Goal: Information Seeking & Learning: Learn about a topic

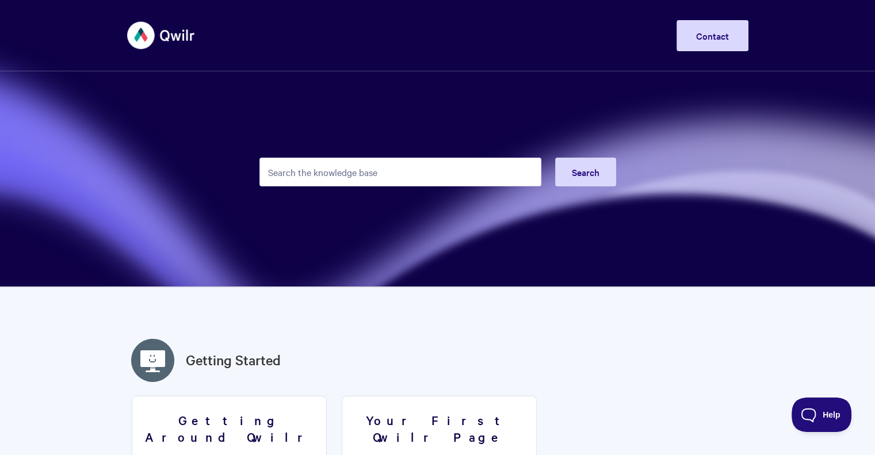
drag, startPoint x: 507, startPoint y: 288, endPoint x: 363, endPoint y: 184, distance: 177.2
click at [362, 174] on input "Search the knowledge base" at bounding box center [400, 172] width 282 height 29
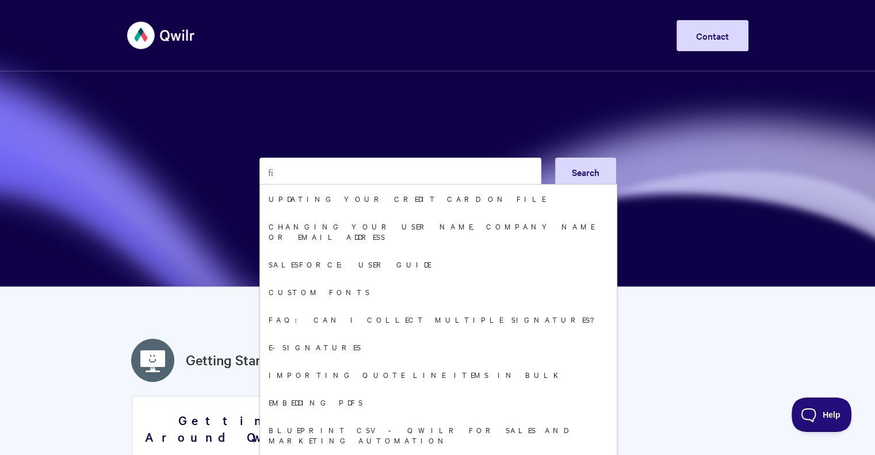
type input "f"
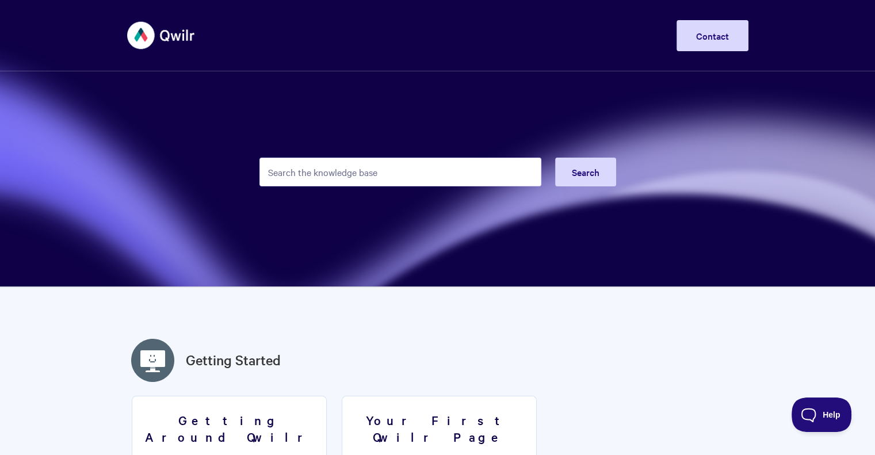
click at [143, 38] on img at bounding box center [161, 35] width 68 height 43
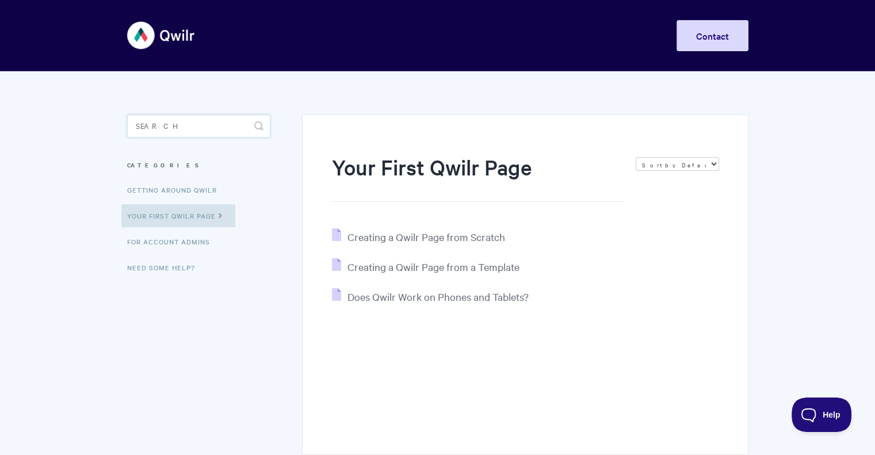
click at [150, 122] on input "Search" at bounding box center [198, 125] width 143 height 23
click at [183, 251] on link "For Account Admins" at bounding box center [169, 241] width 97 height 23
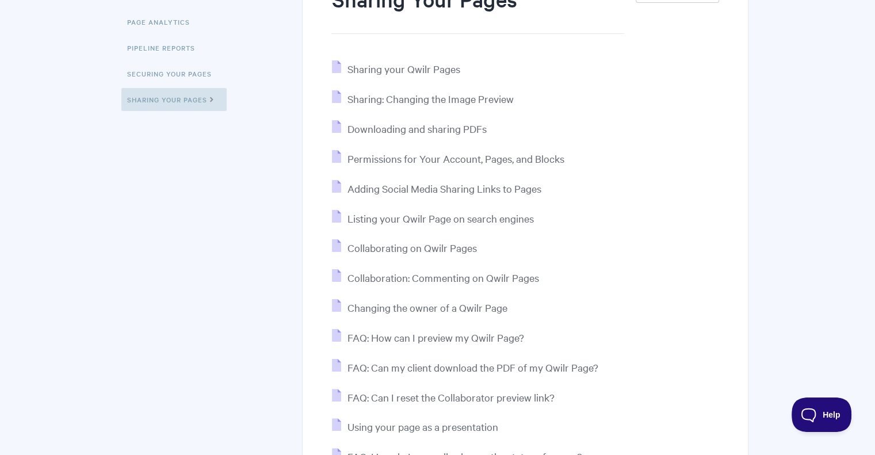
scroll to position [173, 0]
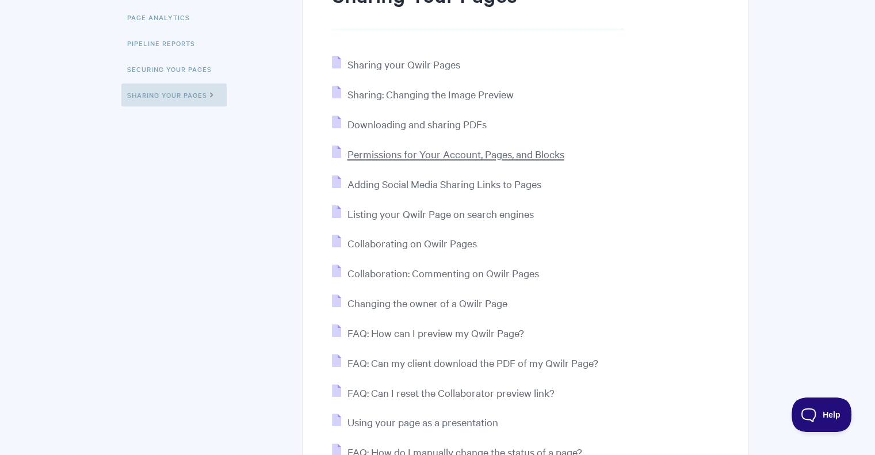
click at [392, 155] on span "Permissions for Your Account, Pages, and Blocks" at bounding box center [455, 153] width 217 height 13
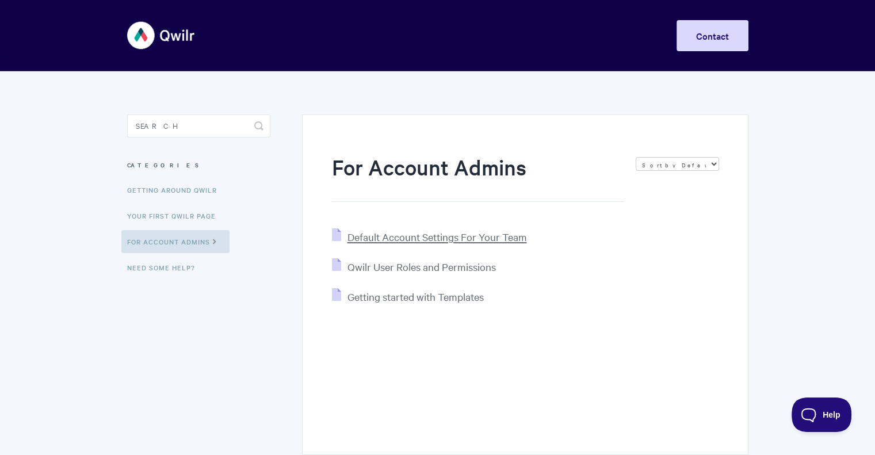
click at [375, 238] on span "Default Account Settings For Your Team" at bounding box center [436, 236] width 179 height 13
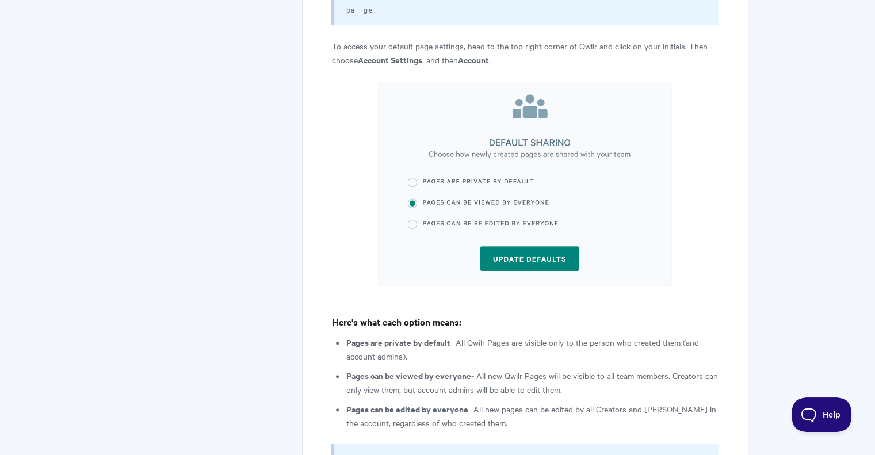
scroll to position [460, 0]
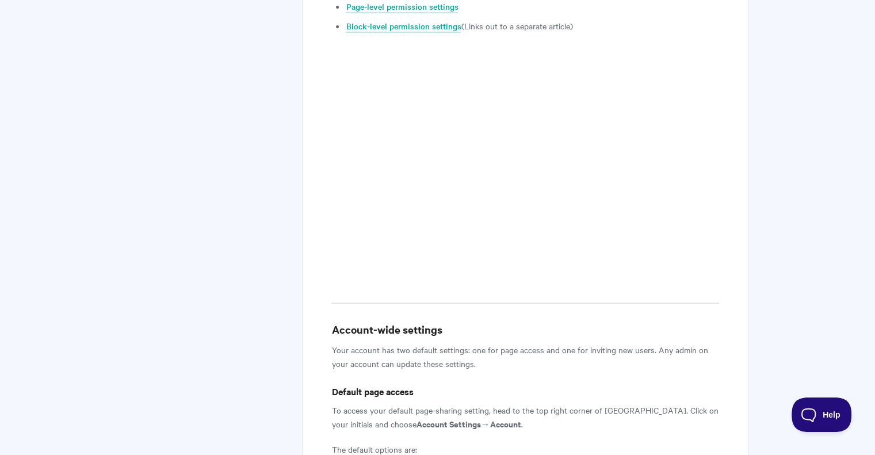
scroll to position [403, 0]
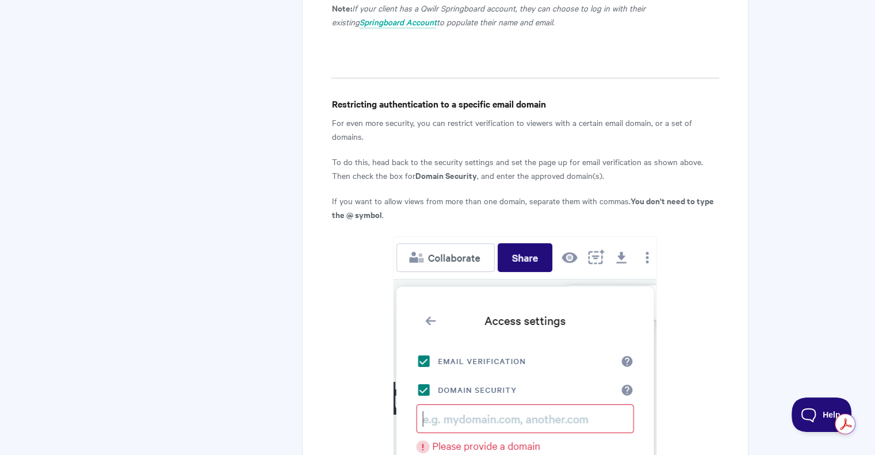
scroll to position [3470, 0]
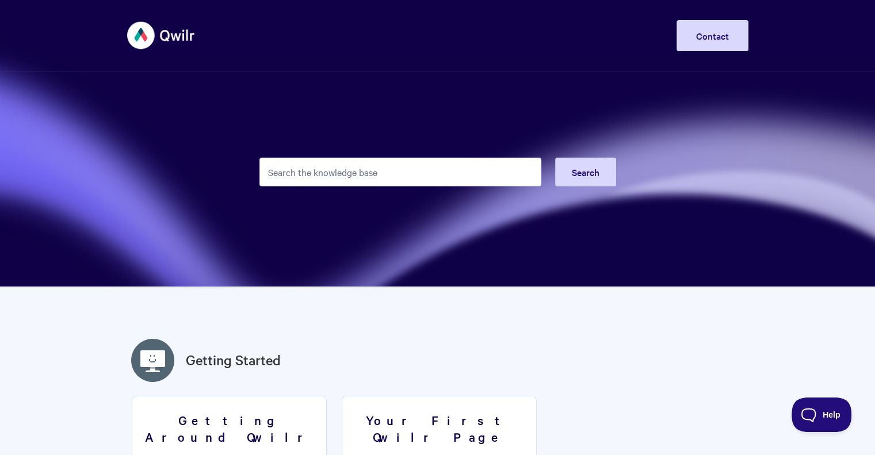
click at [31, 32] on div "Toggle Navigation Home Getting Started Creating & Editing Pages Sharing & Analy…" at bounding box center [437, 35] width 875 height 43
